Goal: Find specific fact: Find specific fact

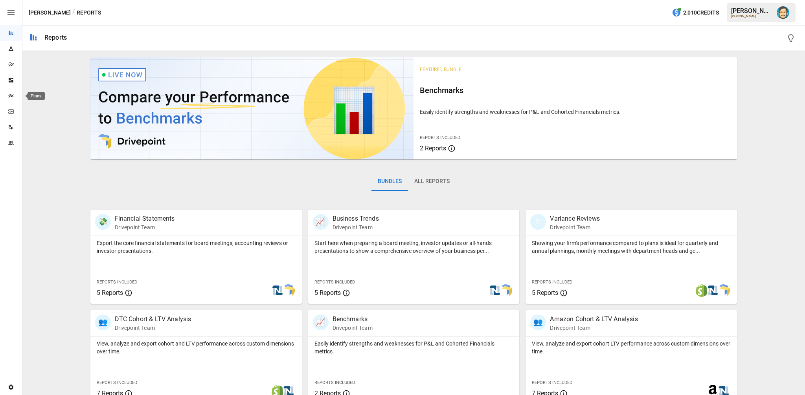
click at [8, 97] on icon "Plans" at bounding box center [11, 96] width 6 height 6
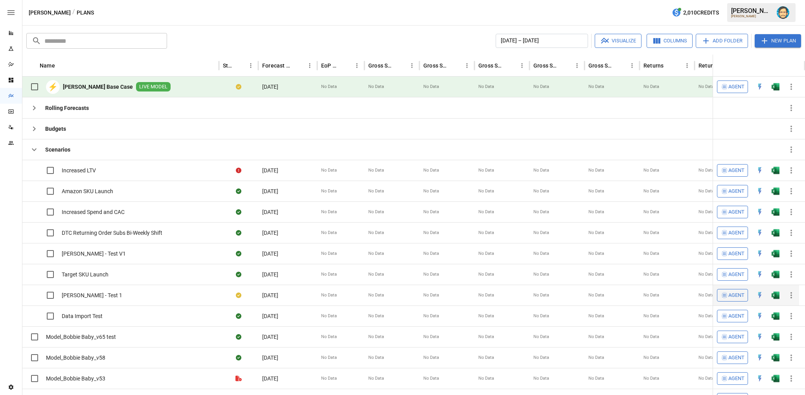
click at [790, 294] on icon "button" at bounding box center [791, 295] width 9 height 9
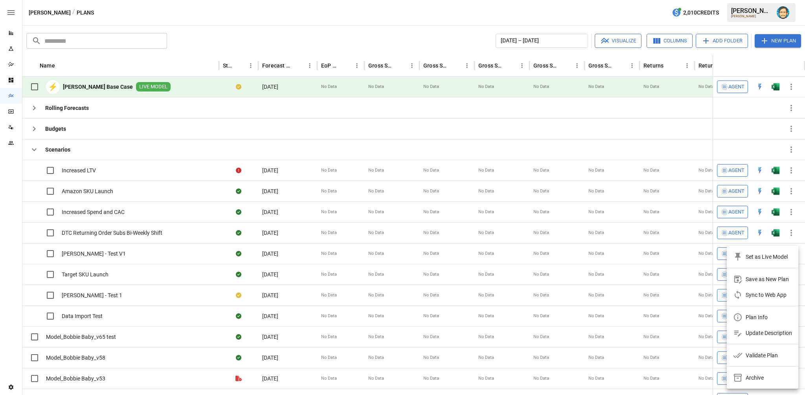
click at [750, 316] on div "Plan Info" at bounding box center [757, 317] width 22 height 9
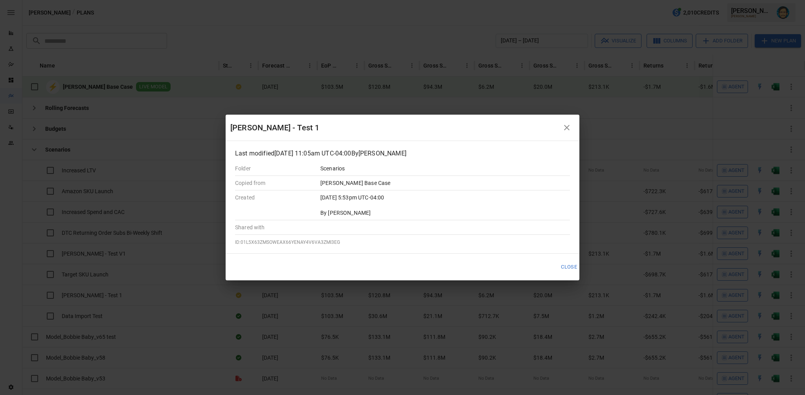
click at [286, 240] on span "ID: 01L5X63ZMSOWEAX66YENAY4V6VA3ZMI3EG" at bounding box center [287, 243] width 105 height 6
copy span "01L5X63ZMSOWEAX66YENAY4V6VA3ZMI3EG"
click at [565, 127] on icon "button" at bounding box center [566, 127] width 9 height 9
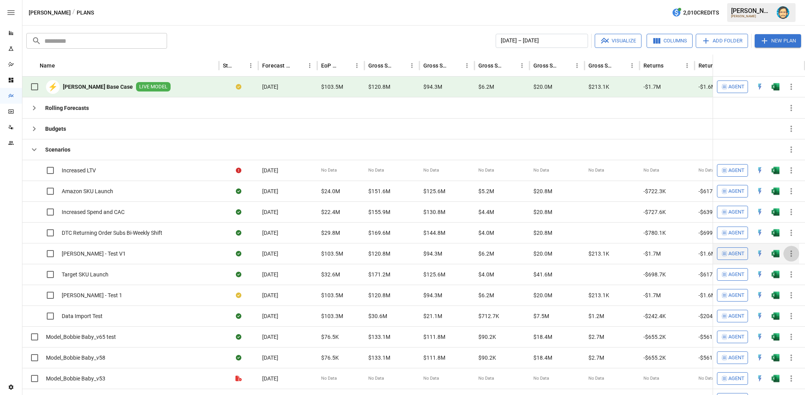
click at [790, 253] on icon "button" at bounding box center [791, 253] width 9 height 9
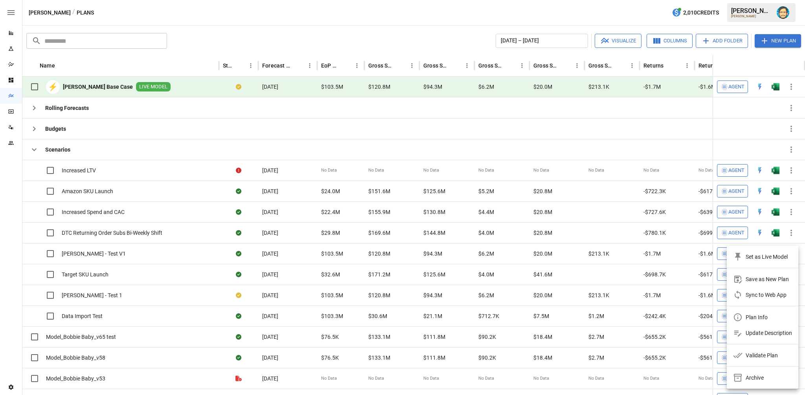
click at [751, 319] on div "Plan Info" at bounding box center [757, 317] width 22 height 9
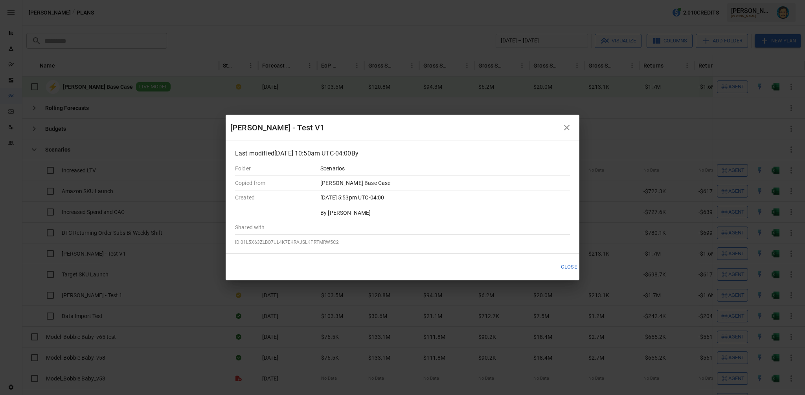
click at [307, 240] on span "ID: 01L5X63ZLBQ7UL4K7EKRAJSLKPRTMRW5C2" at bounding box center [287, 243] width 104 height 6
copy span "01L5X63ZLBQ7UL4K7EKRAJSLKPRTMRW5C2"
click at [564, 125] on icon "button" at bounding box center [567, 128] width 6 height 6
